Goal: Browse casually: Explore the website without a specific task or goal

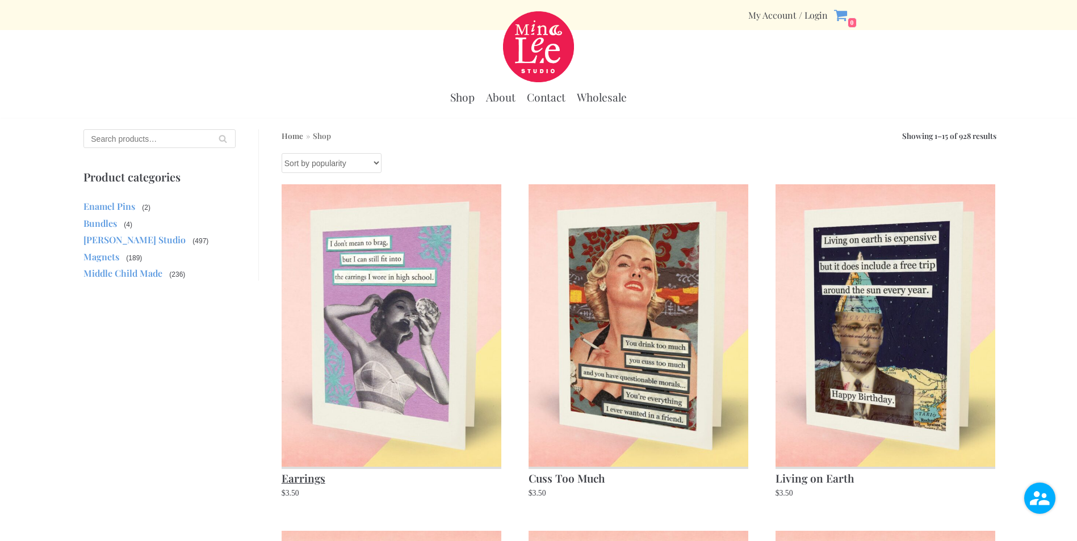
click at [416, 315] on img at bounding box center [392, 325] width 220 height 282
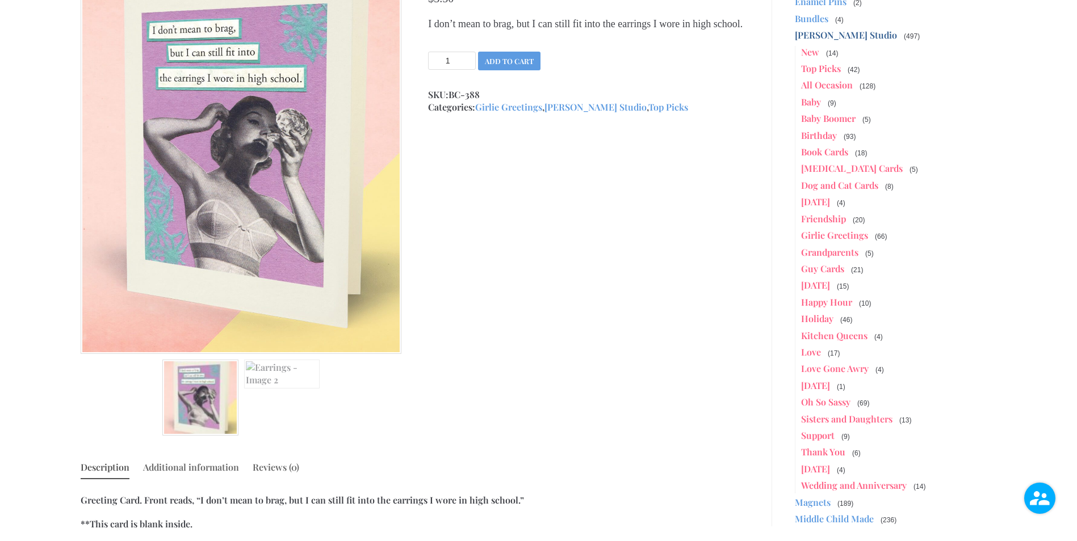
scroll to position [227, 0]
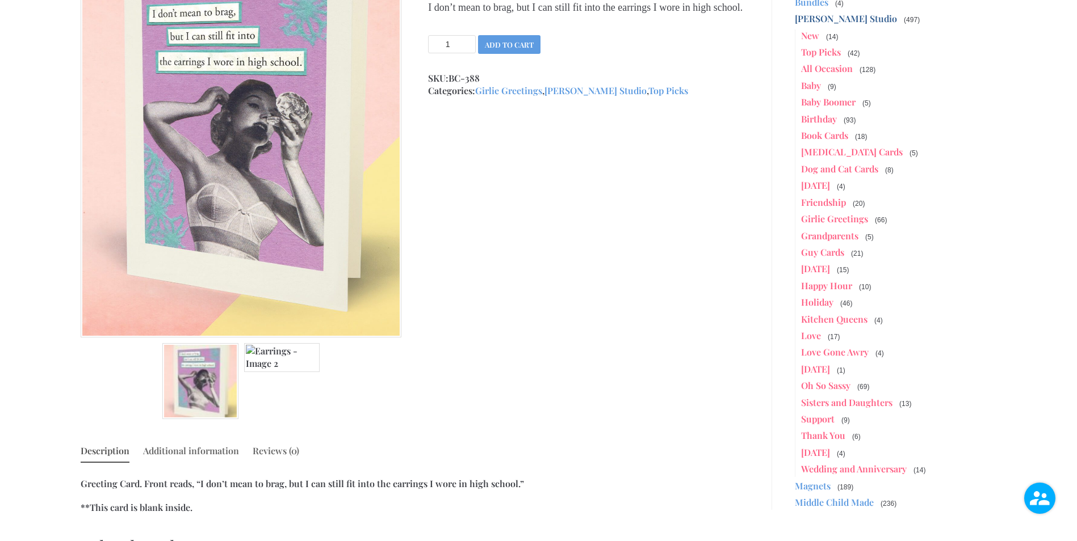
click at [257, 359] on img at bounding box center [282, 357] width 76 height 29
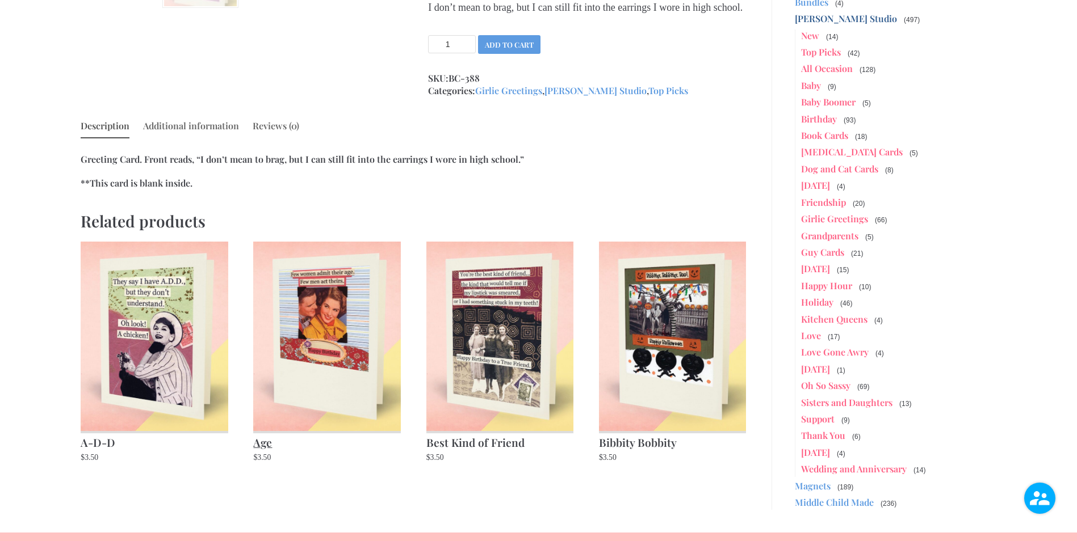
click at [323, 348] on img at bounding box center [326, 336] width 147 height 189
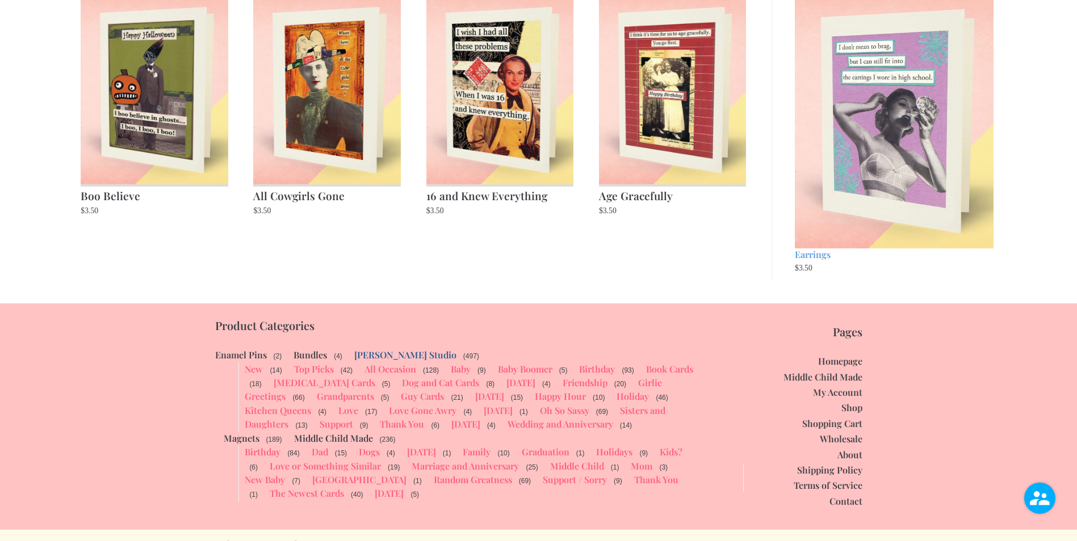
scroll to position [818, 0]
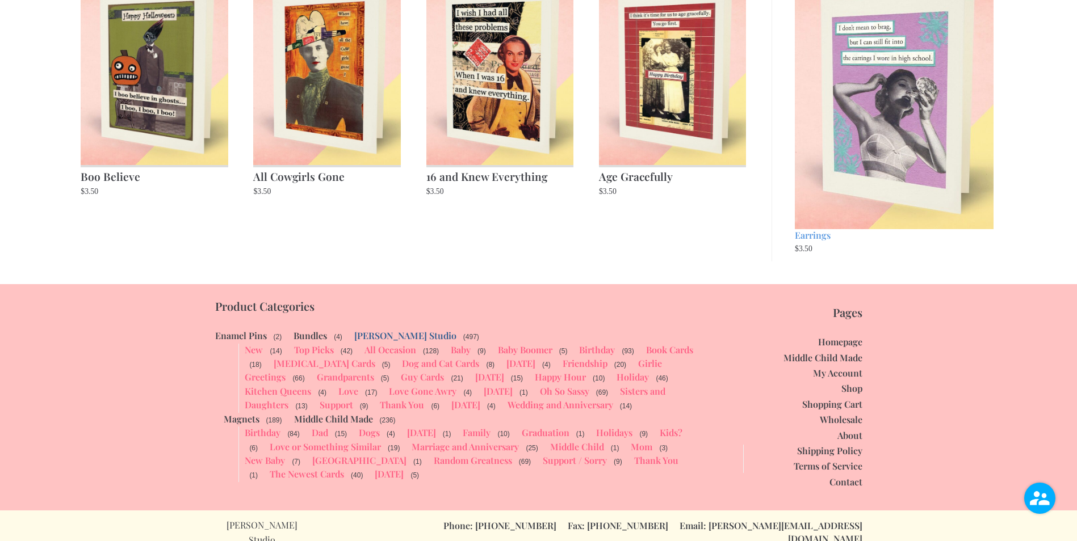
click at [859, 436] on link "About" at bounding box center [849, 436] width 25 height 12
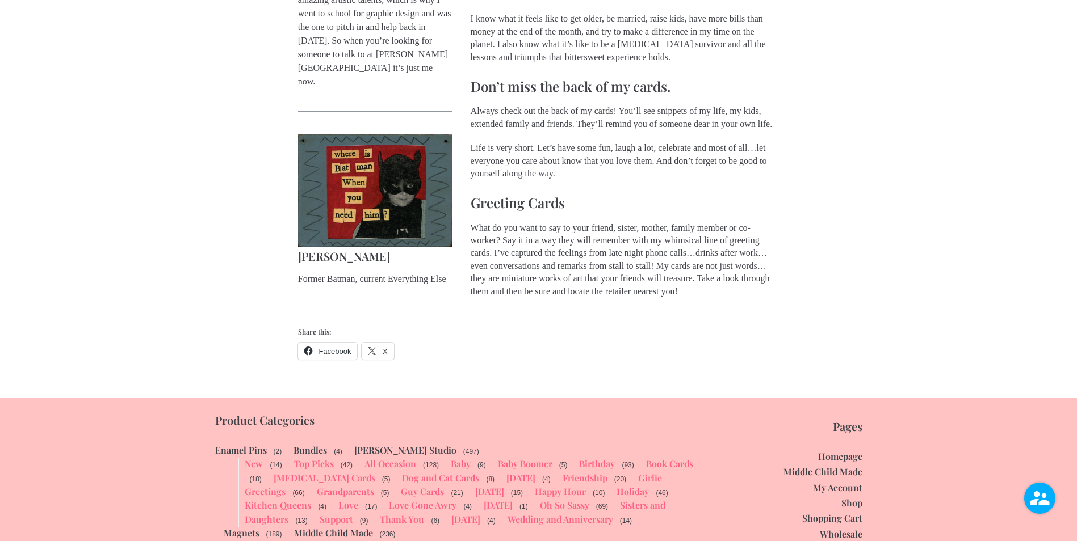
scroll to position [841, 0]
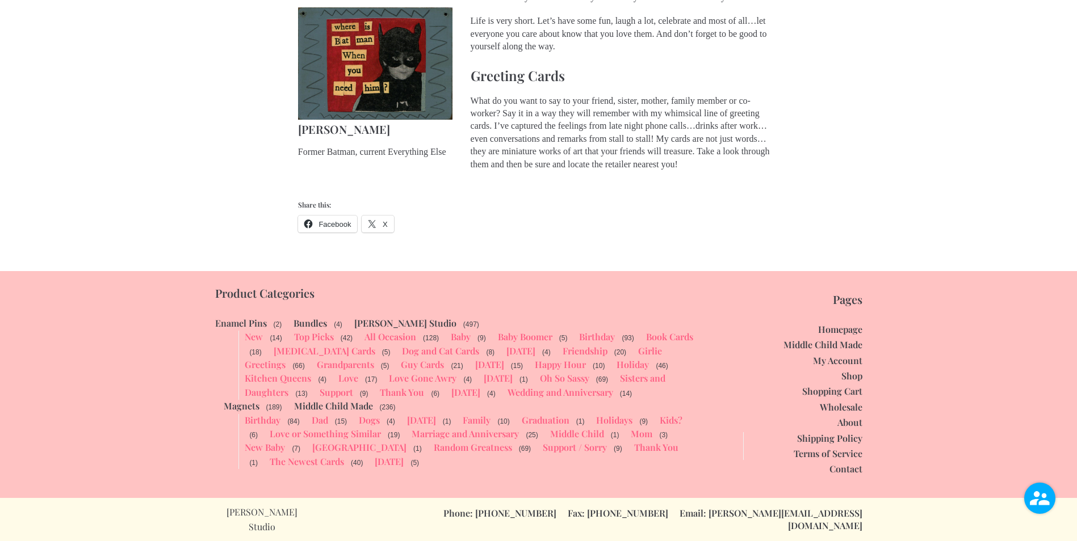
click at [819, 351] on link "Middle Child Made" at bounding box center [822, 345] width 79 height 12
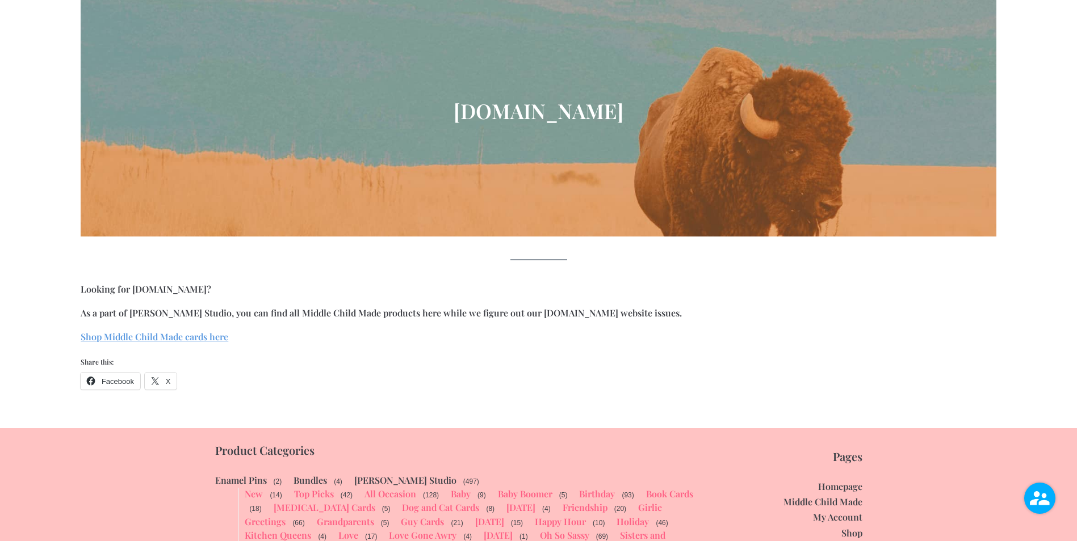
scroll to position [227, 0]
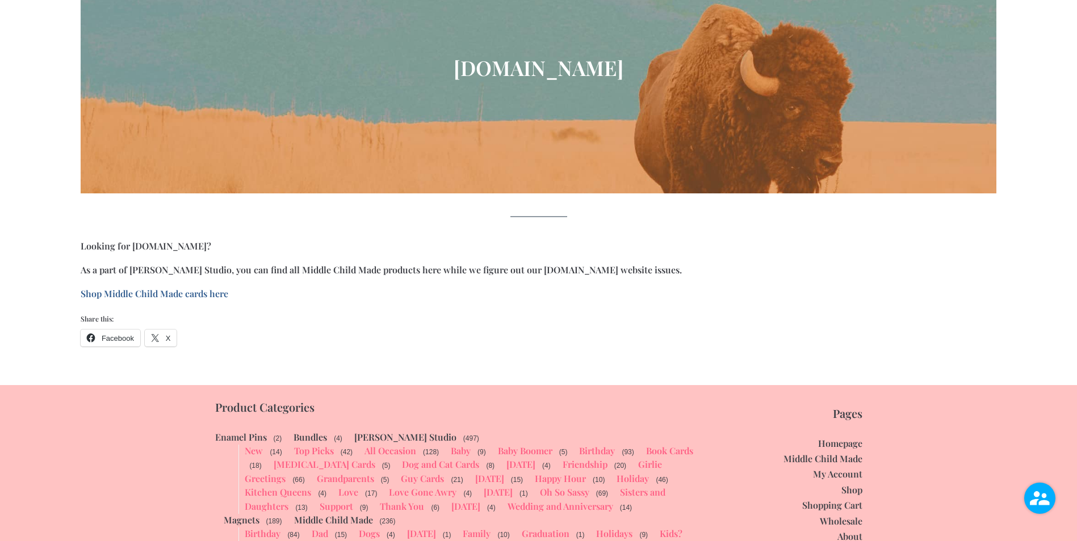
click at [169, 292] on link "Shop Middle Child Made cards here" at bounding box center [155, 294] width 148 height 12
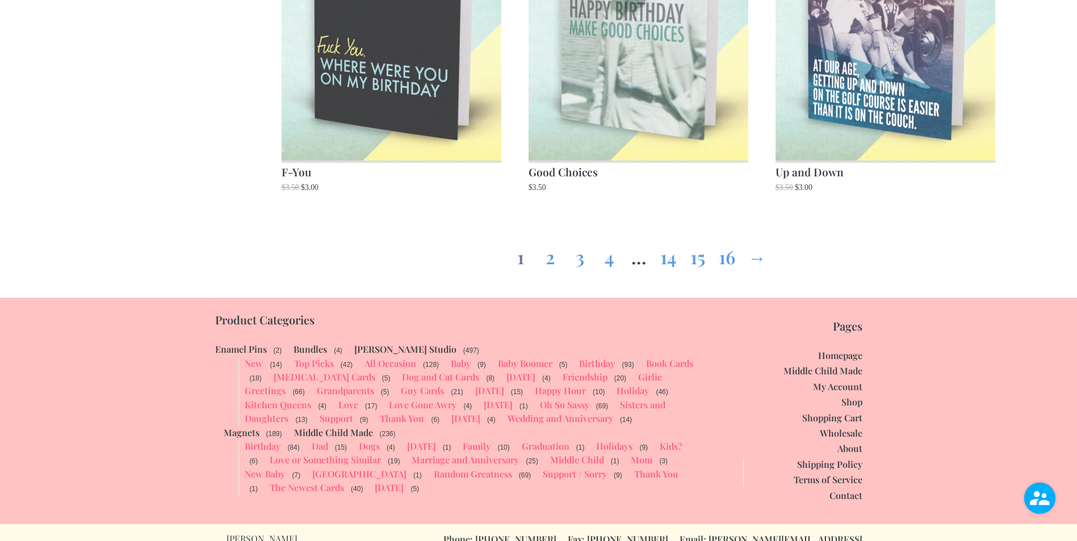
scroll to position [1707, 0]
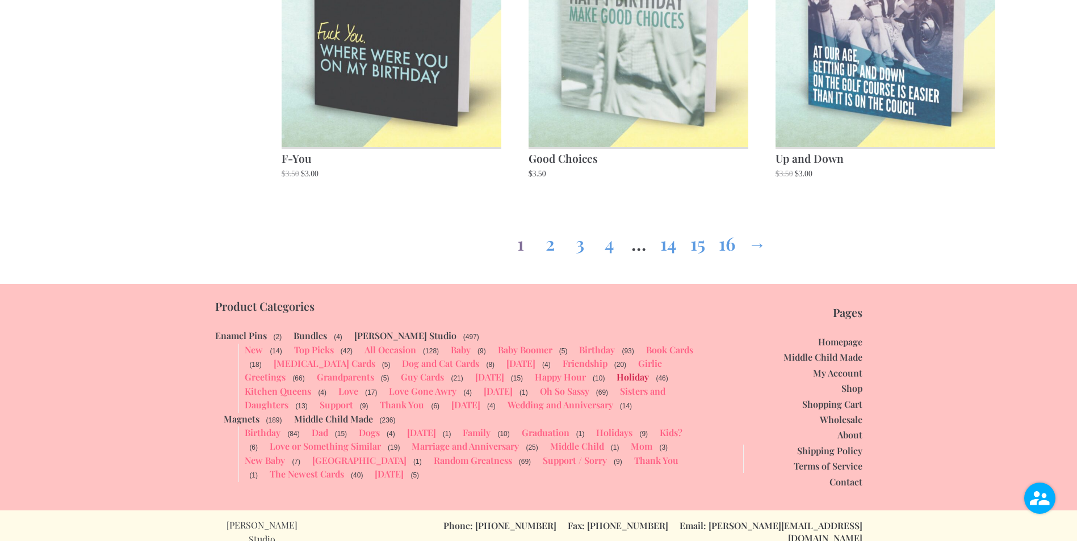
click at [616, 381] on link "Holiday" at bounding box center [632, 377] width 32 height 12
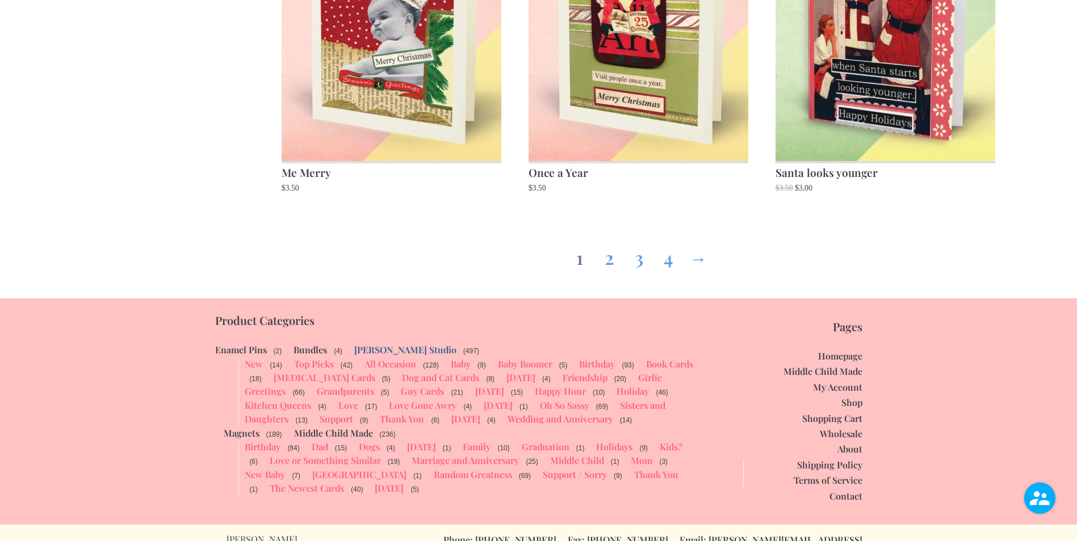
scroll to position [1707, 0]
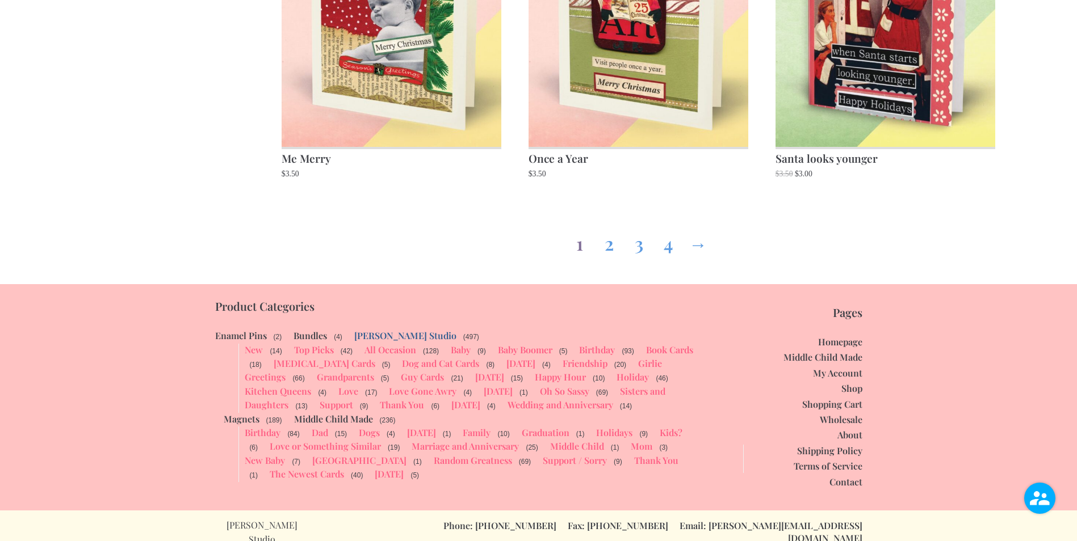
click at [850, 435] on link "About" at bounding box center [849, 435] width 25 height 12
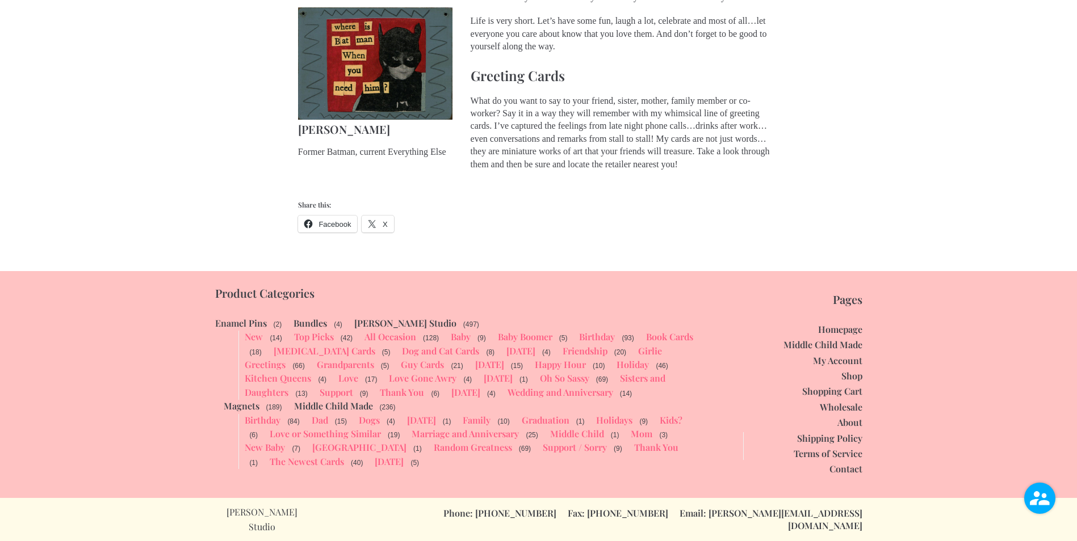
scroll to position [841, 0]
click at [375, 468] on link "[DATE]" at bounding box center [389, 462] width 29 height 12
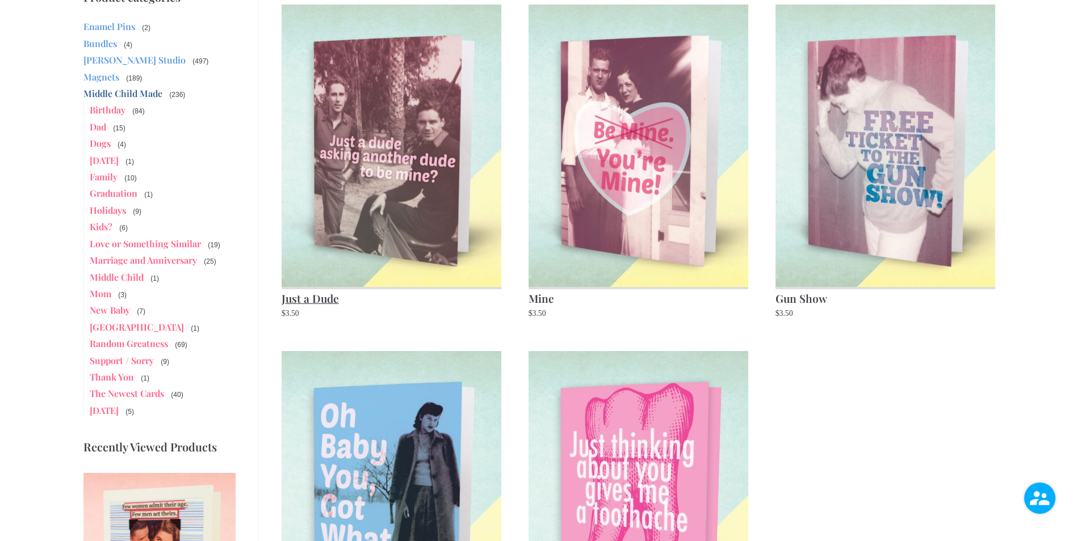
scroll to position [57, 0]
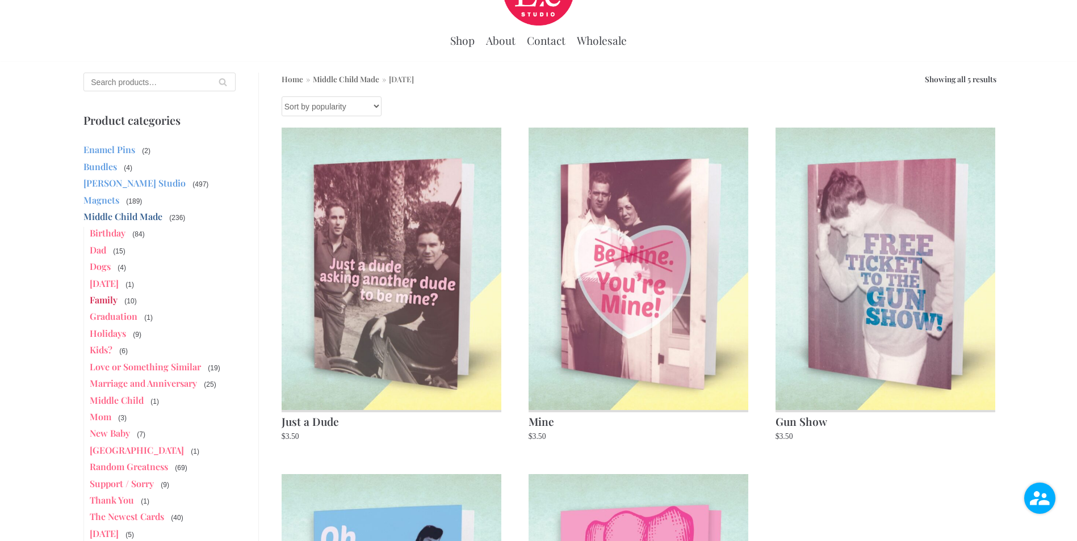
click at [101, 299] on link "Family" at bounding box center [104, 300] width 28 height 12
